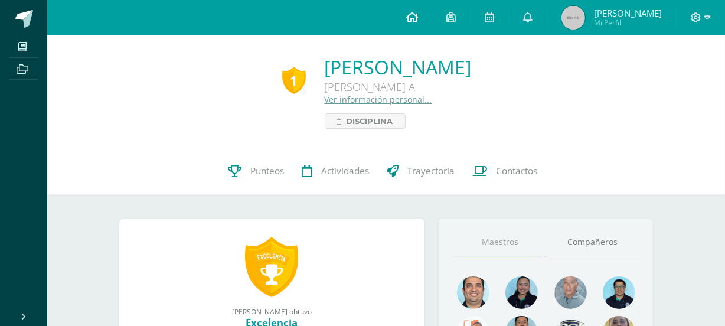
click at [418, 12] on span at bounding box center [412, 17] width 12 height 13
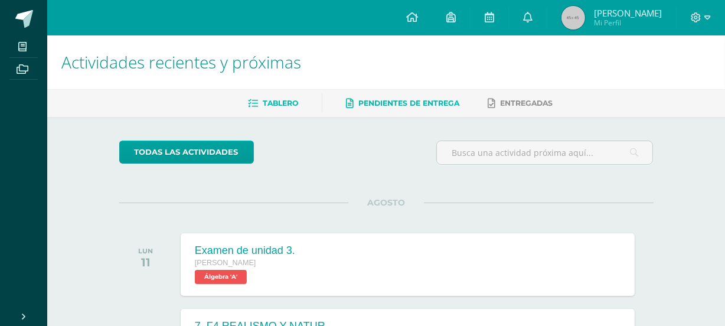
click at [414, 96] on link "Pendientes de entrega" at bounding box center [402, 103] width 113 height 19
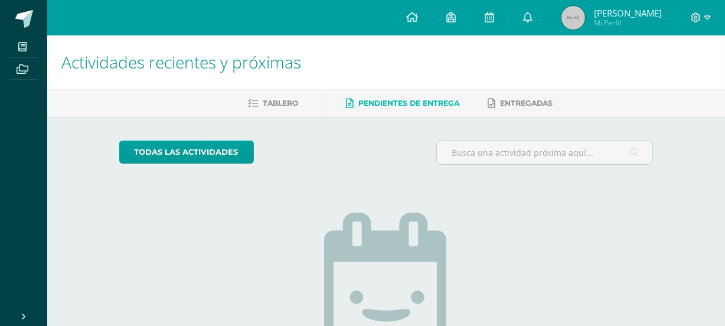
click at [380, 183] on div "No tienes actividades Échale un vistazo a los demás períodos o sal y disfruta d…" at bounding box center [386, 309] width 236 height 270
click at [525, 117] on div "todas las Actividades No tienes actividades Échale un vistazo a los demás perío…" at bounding box center [387, 299] width 582 height 365
click at [526, 100] on span "Entregadas" at bounding box center [526, 103] width 53 height 9
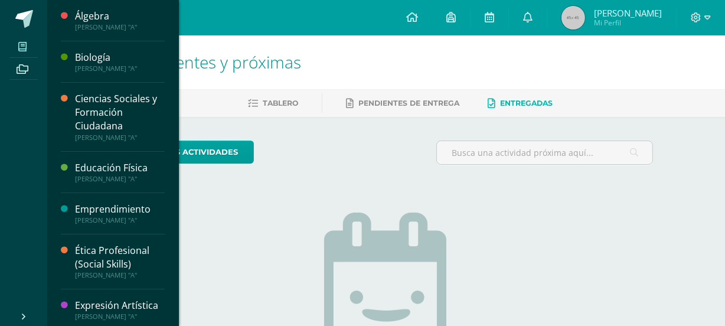
click at [18, 47] on icon at bounding box center [22, 46] width 8 height 9
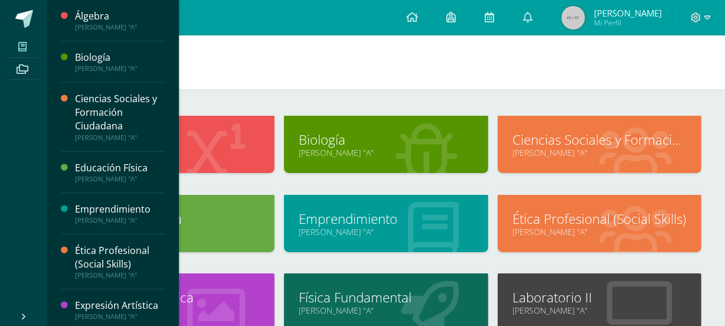
click at [27, 40] on span at bounding box center [22, 46] width 27 height 16
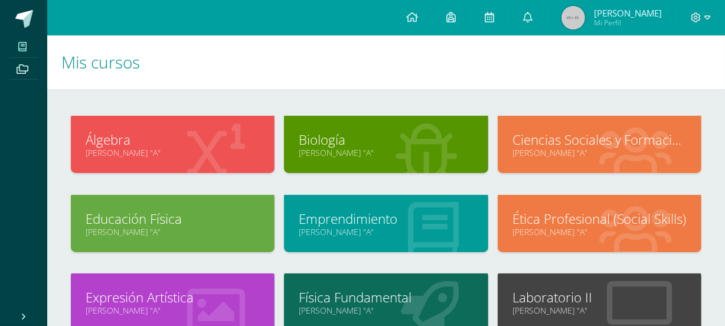
click at [581, 155] on link "[PERSON_NAME] "A"" at bounding box center [600, 152] width 174 height 11
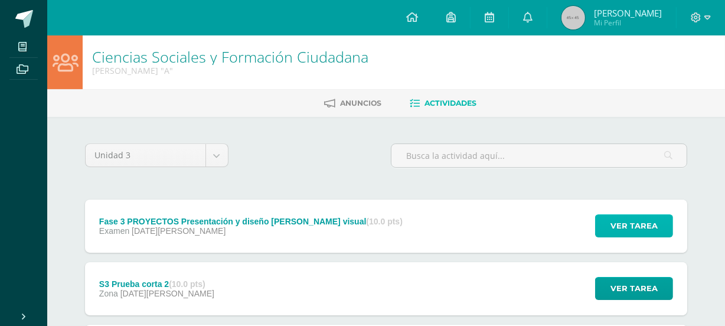
click at [639, 227] on span "Ver tarea" at bounding box center [634, 226] width 47 height 22
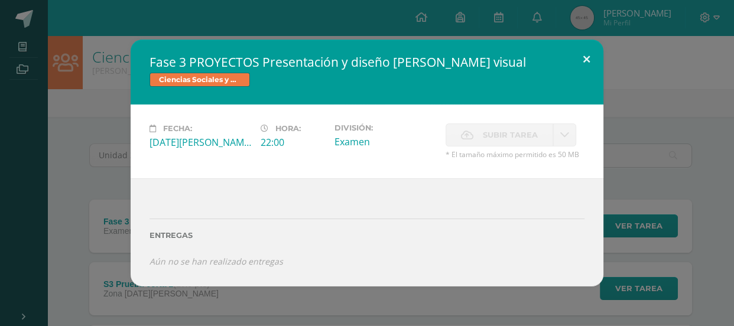
click at [586, 55] on button at bounding box center [586, 60] width 34 height 40
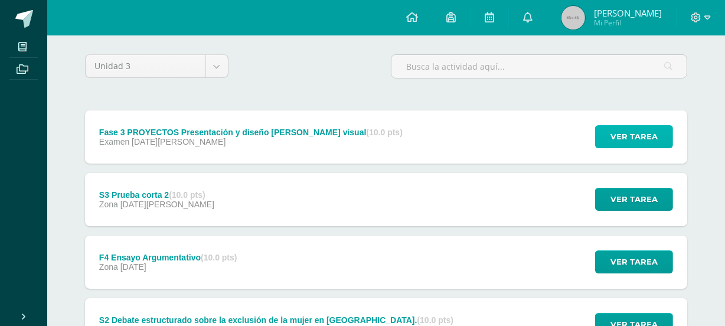
scroll to position [107, 0]
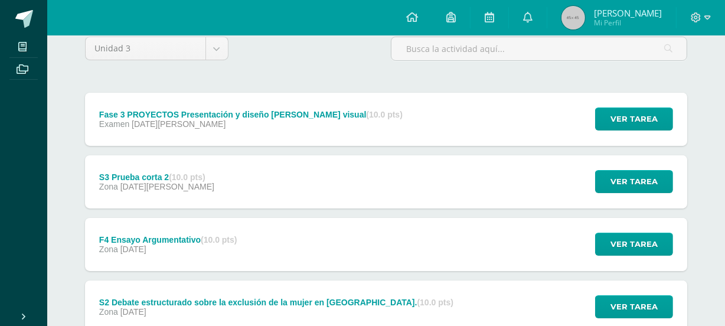
click at [481, 191] on div "S3 Prueba corta 2 (10.0 pts) Zona [DATE][PERSON_NAME] Ver tarea S3 Prueba corta…" at bounding box center [386, 181] width 602 height 53
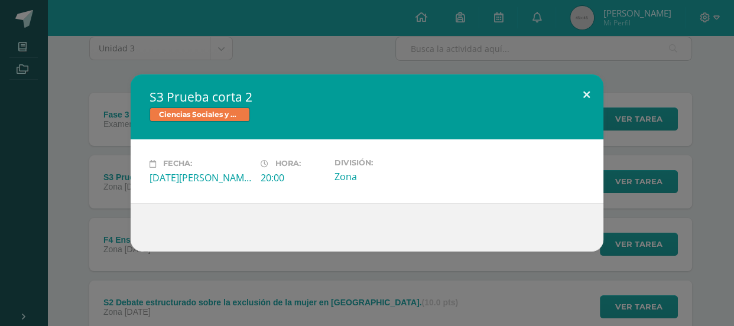
click at [584, 87] on button at bounding box center [586, 94] width 34 height 40
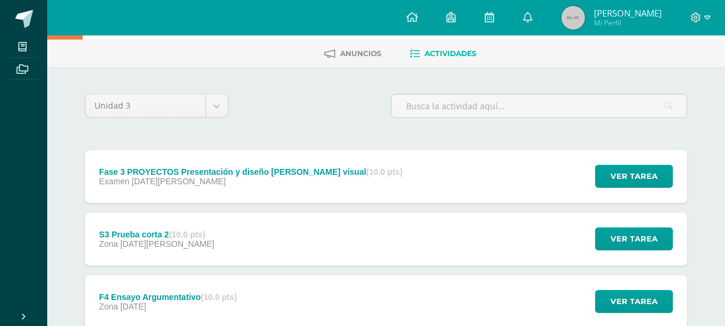
scroll to position [0, 0]
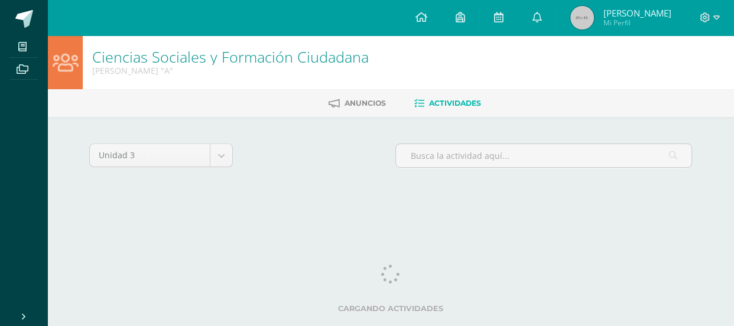
click at [646, 6] on span "Gretel Elvira Mi Perfil" at bounding box center [620, 18] width 105 height 24
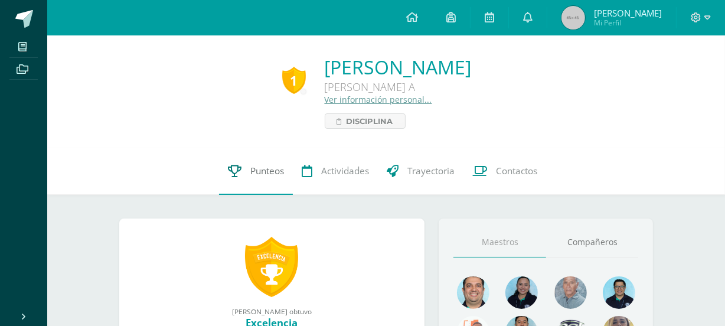
click at [267, 168] on span "Punteos" at bounding box center [267, 171] width 34 height 12
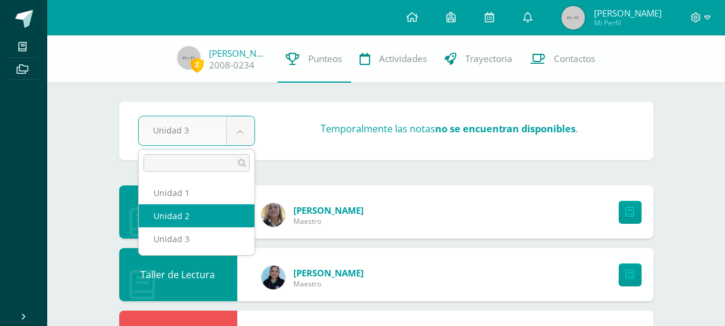
select select "Unidad 2"
